Goal: Find specific page/section: Find specific page/section

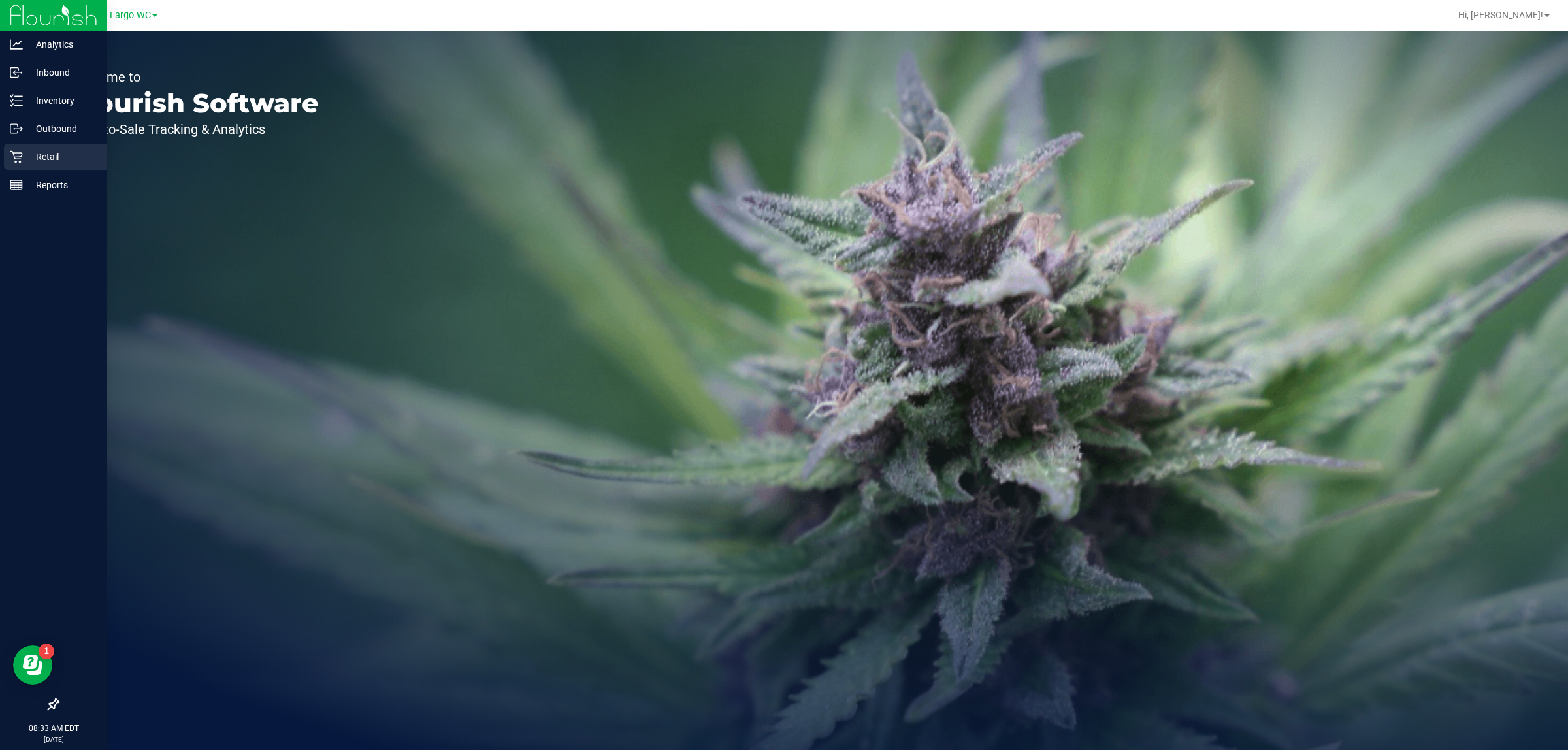
click at [35, 149] on p "Retail" at bounding box center [62, 156] width 78 height 15
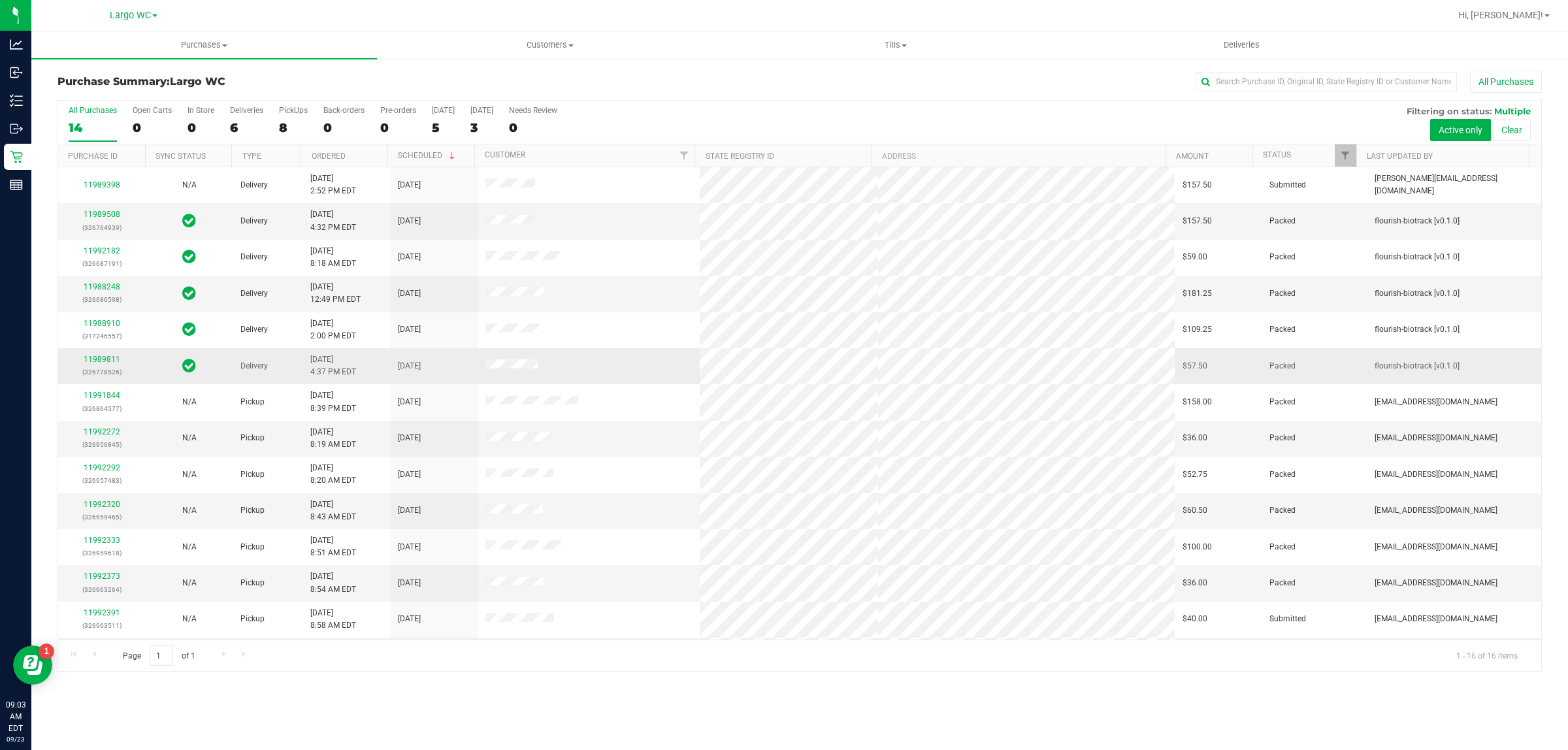
drag, startPoint x: 436, startPoint y: 287, endPoint x: 402, endPoint y: 383, distance: 101.8
click at [400, 380] on tbody "11989398 N/A Delivery [DATE] 2:52 PM EDT 9/26/2025 $157.50 Submitted [PERSON_NA…" at bounding box center [799, 457] width 1483 height 579
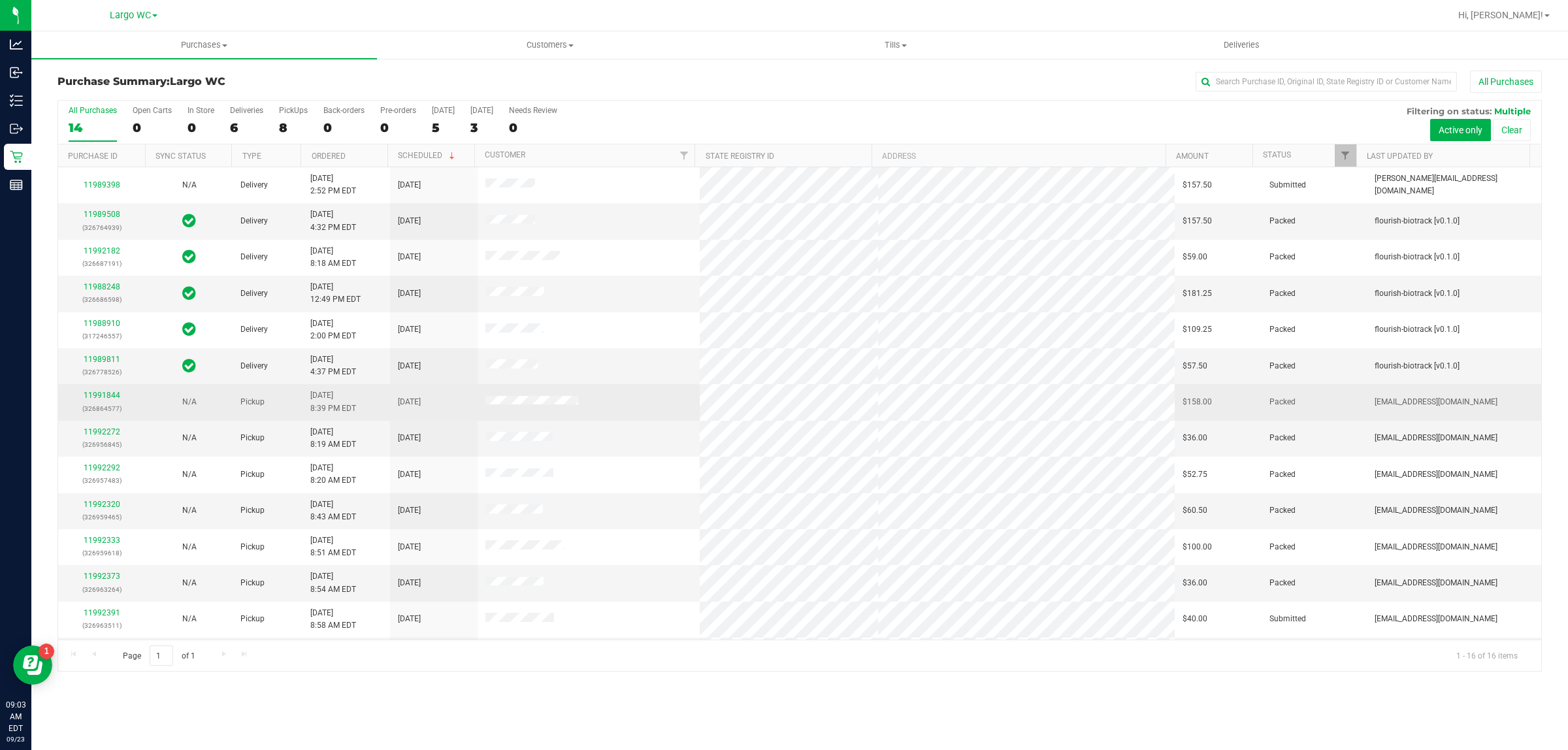
drag, startPoint x: 452, startPoint y: 401, endPoint x: 461, endPoint y: 402, distance: 9.1
click at [453, 401] on td "[DATE]" at bounding box center [433, 402] width 88 height 36
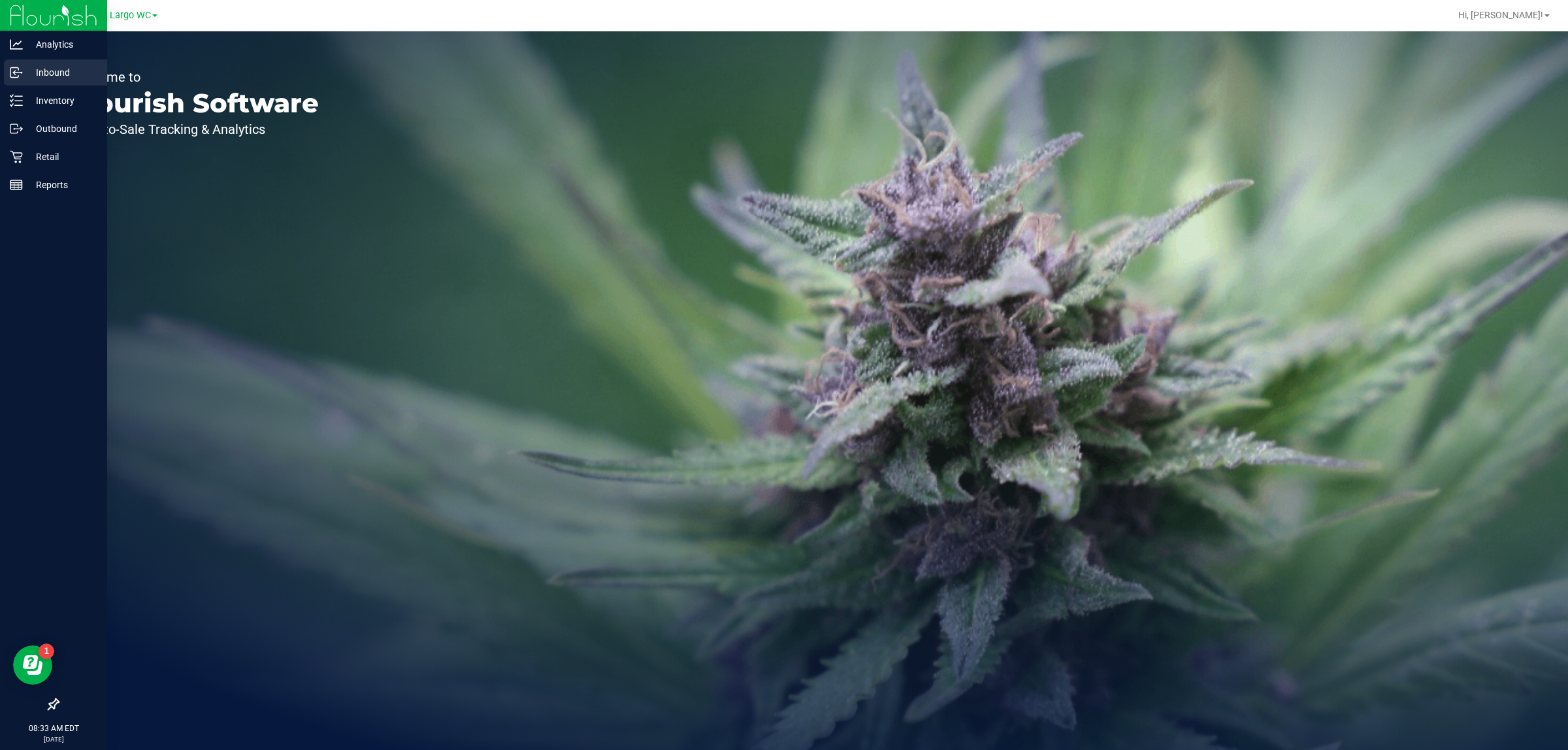
click at [41, 85] on div "Inbound" at bounding box center [55, 72] width 103 height 26
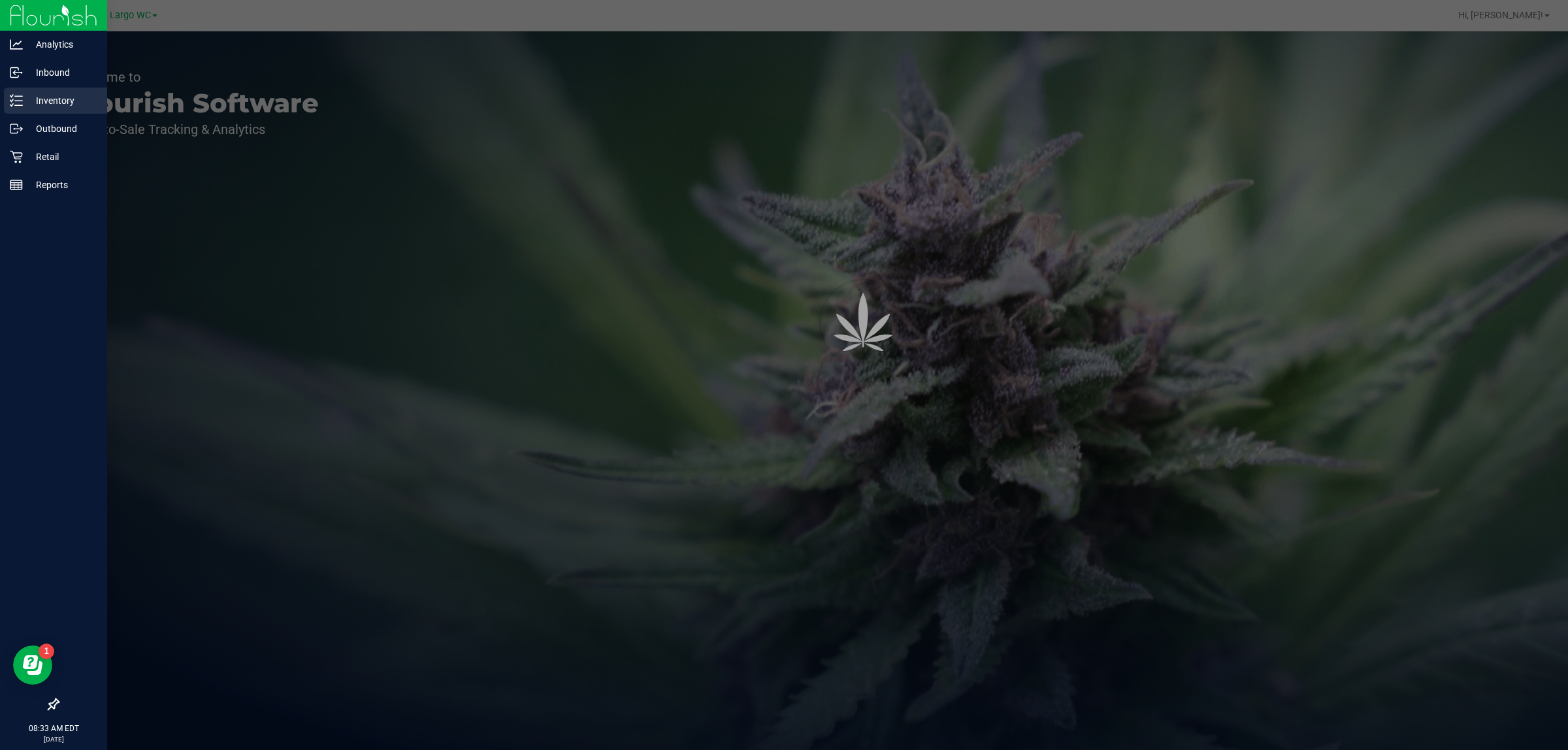
click at [49, 100] on p "Inventory" at bounding box center [62, 100] width 78 height 15
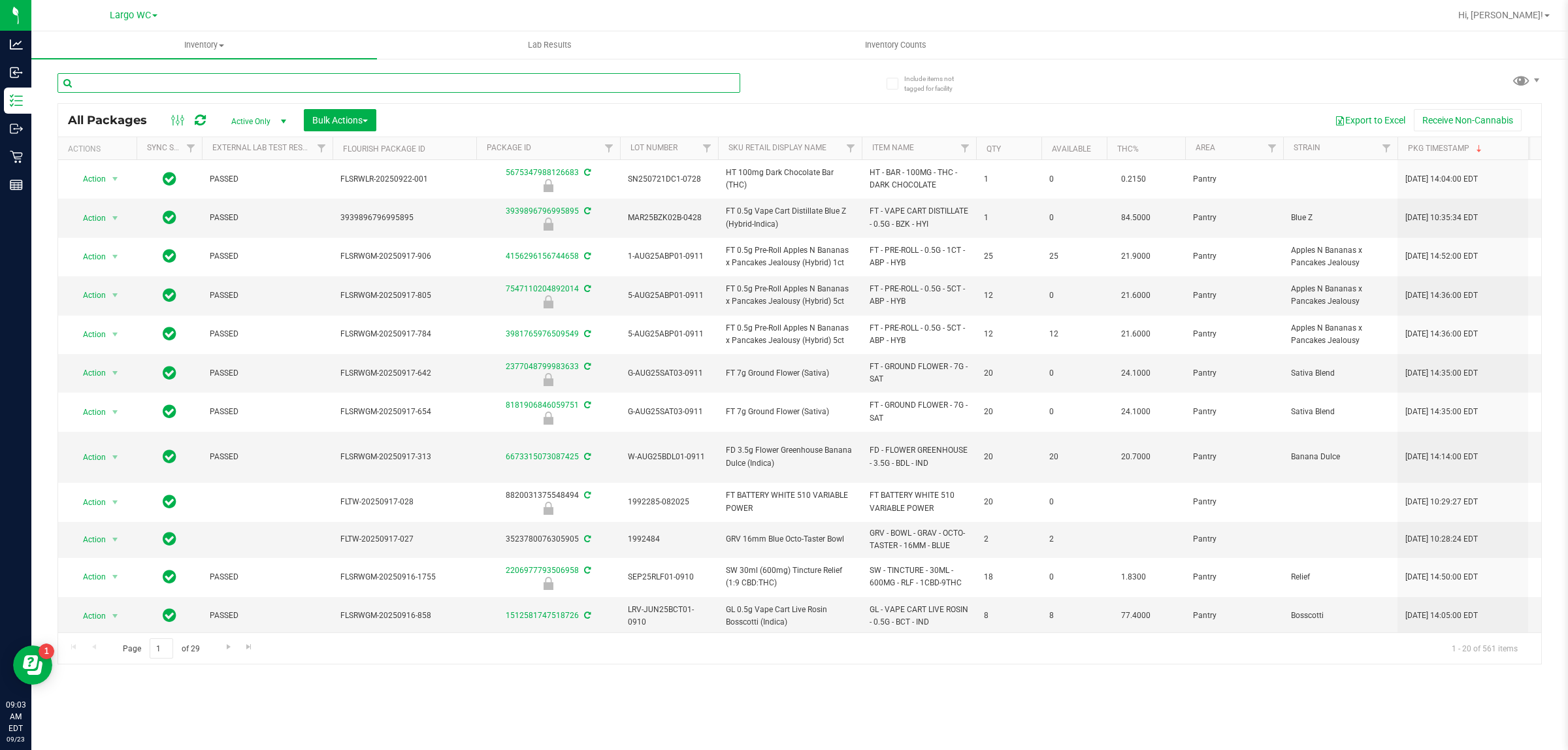
click at [248, 77] on input "text" at bounding box center [399, 82] width 682 height 20
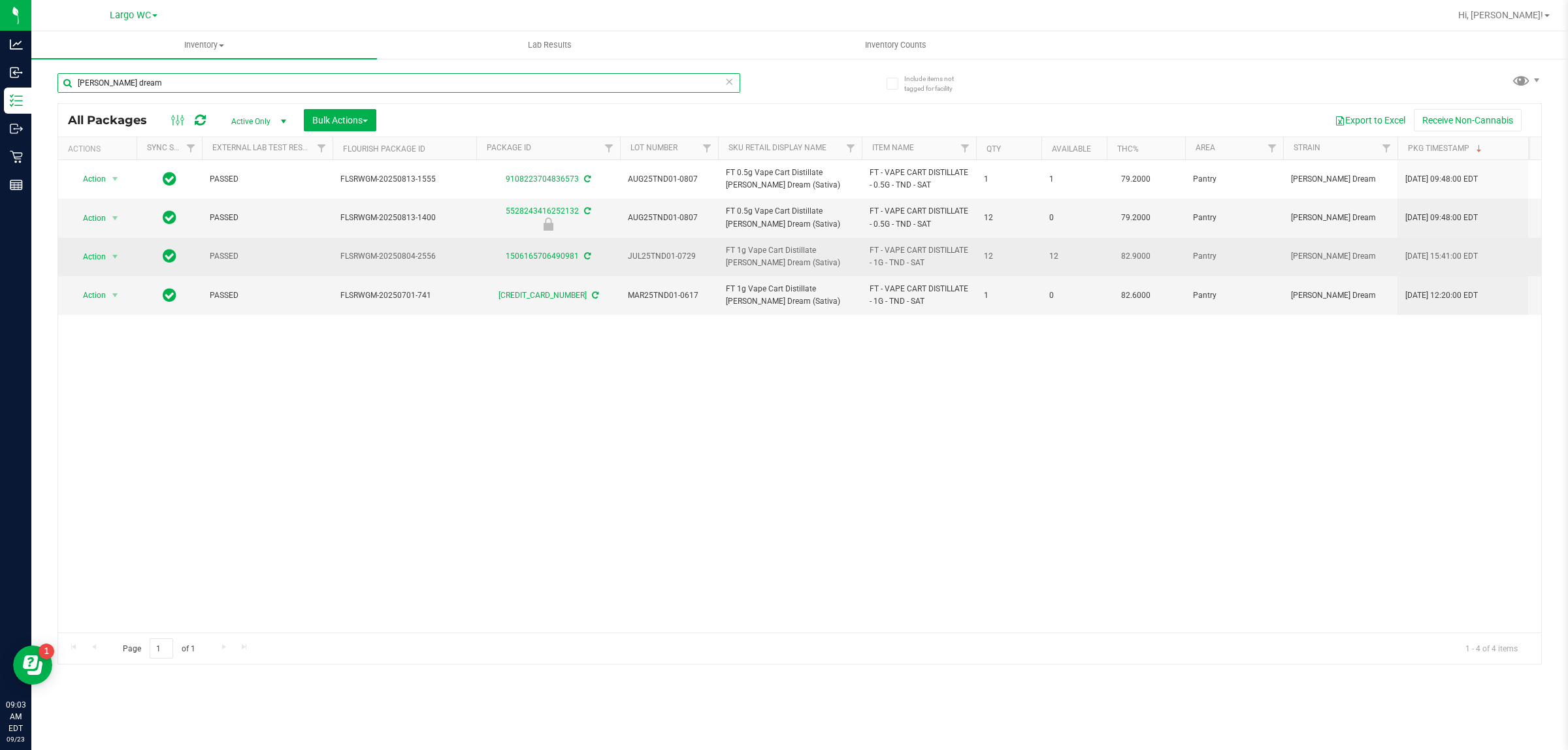
type input "tangie dream"
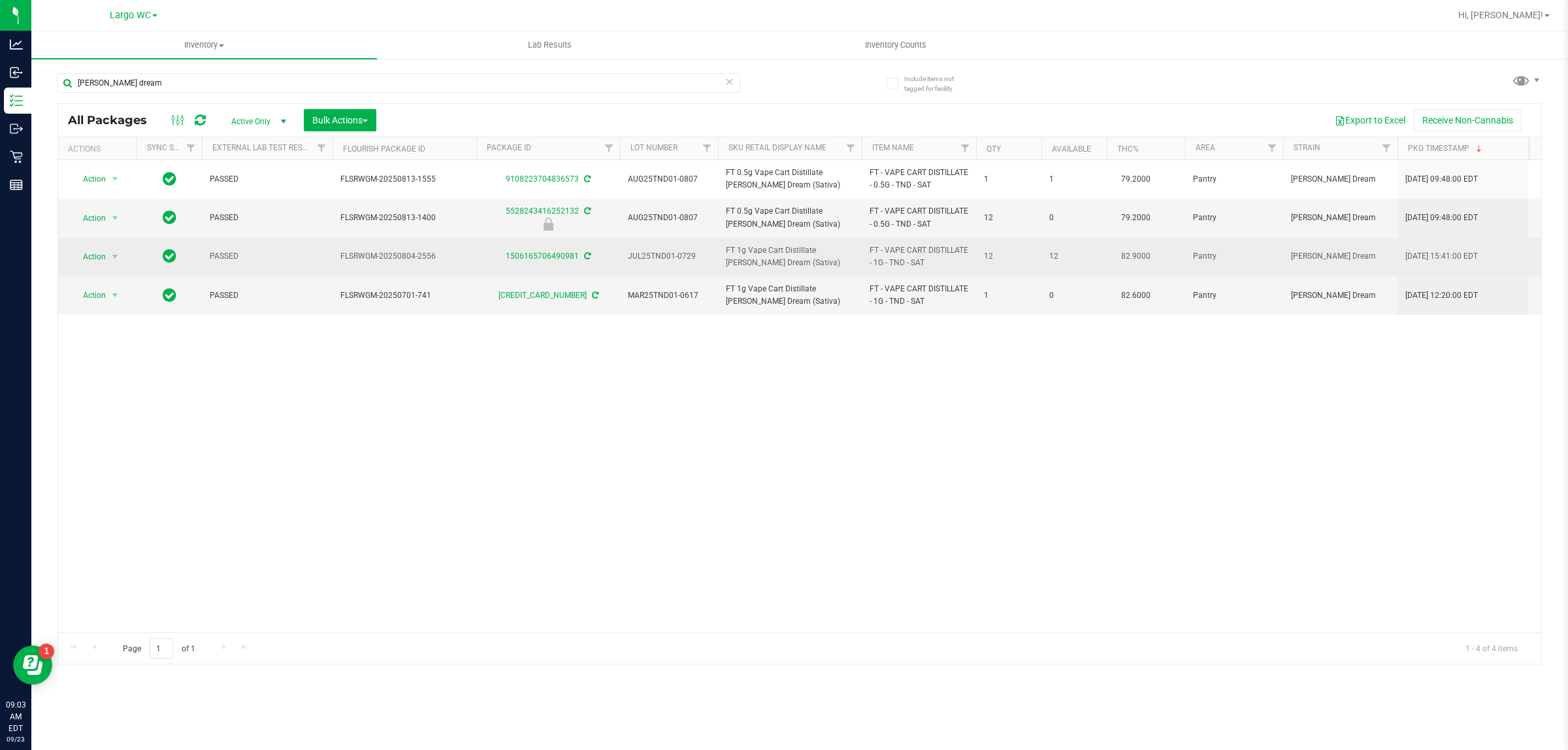
click at [824, 259] on span "FT 1g Vape Cart Distillate Tangie Dream (Sativa)" at bounding box center [790, 256] width 128 height 25
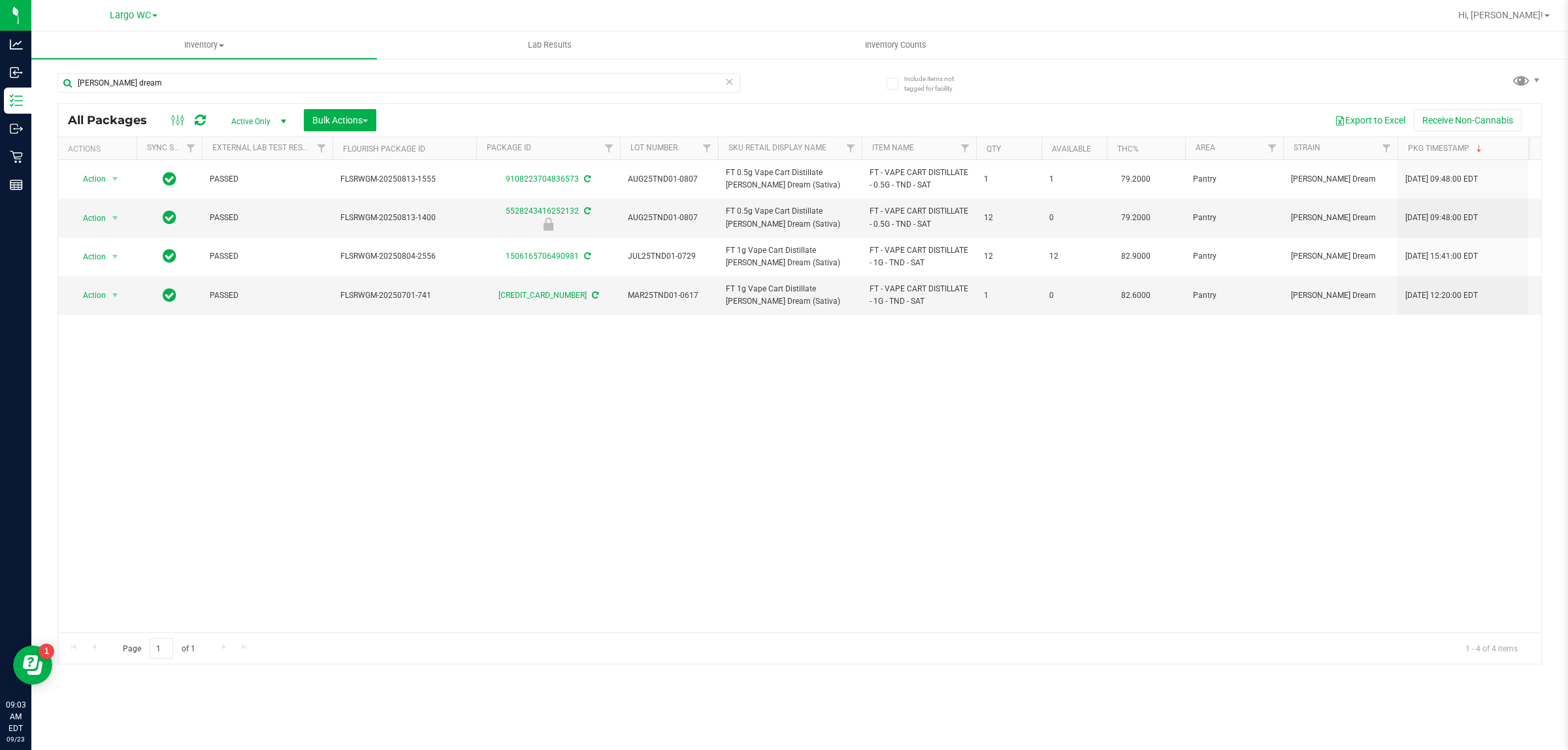
click at [813, 365] on div "Action Action Adjust qty Create package Edit attributes Global inventory Locate…" at bounding box center [799, 396] width 1483 height 473
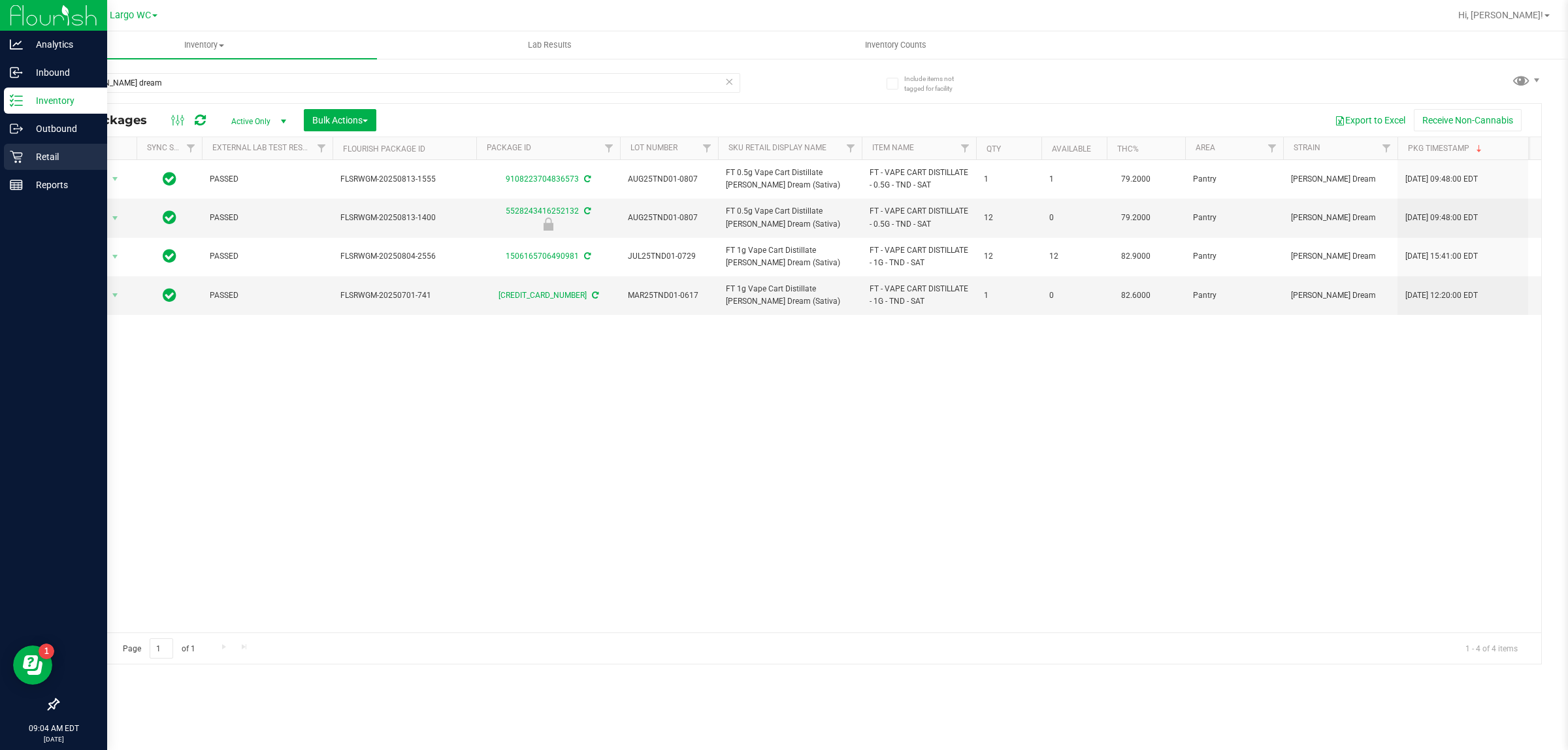
click at [59, 151] on p "Retail" at bounding box center [62, 156] width 78 height 15
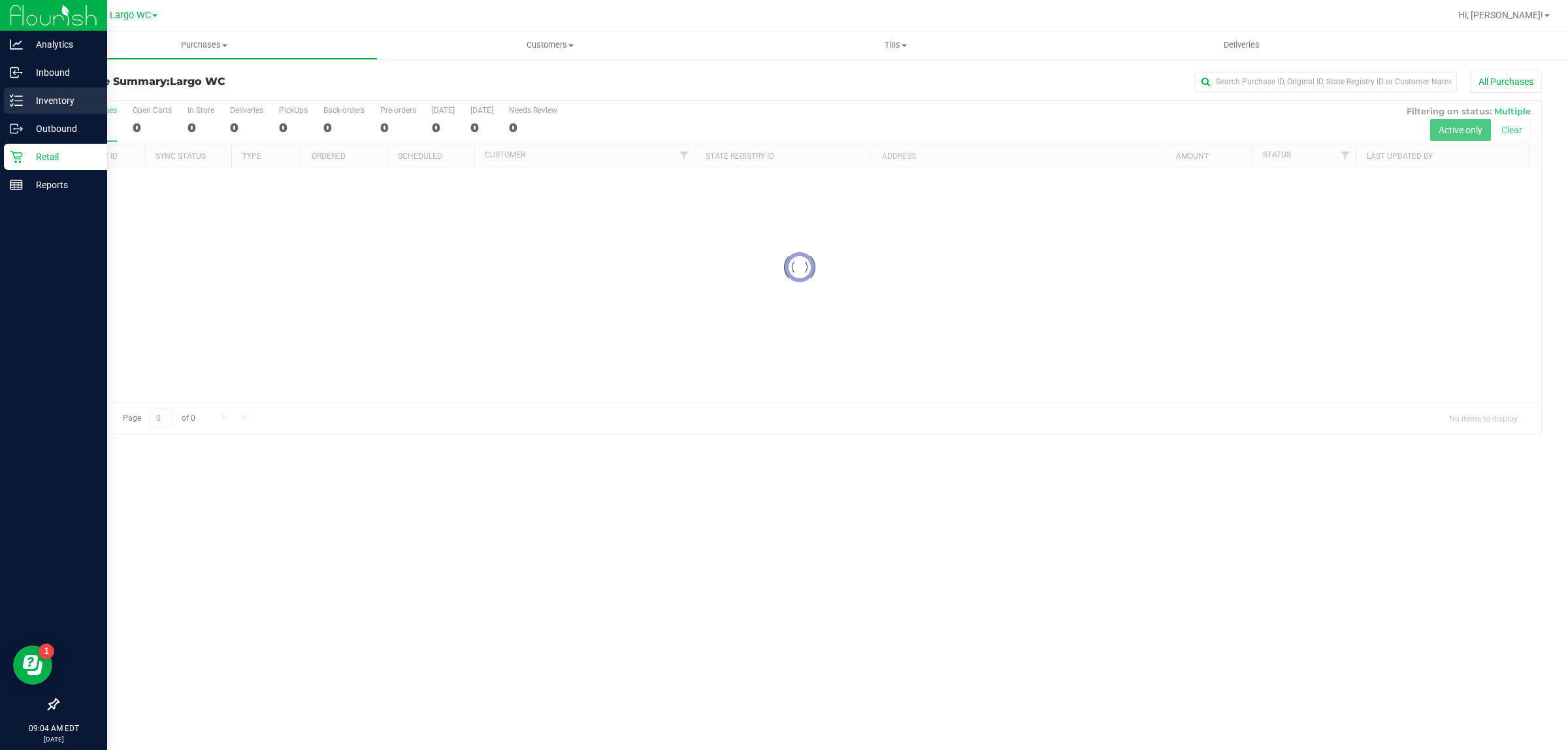
click at [72, 102] on p "Inventory" at bounding box center [62, 100] width 78 height 15
